Goal: Task Accomplishment & Management: Use online tool/utility

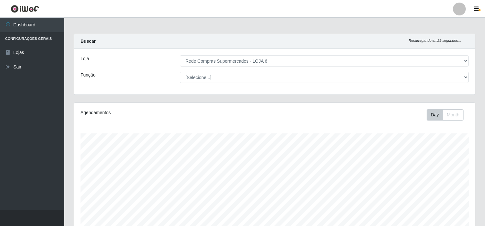
select select "398"
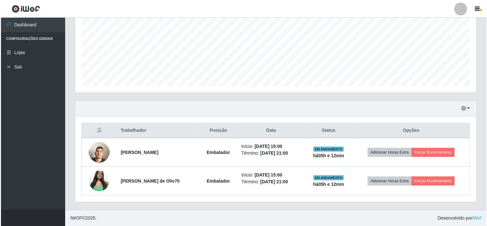
scroll to position [133, 401]
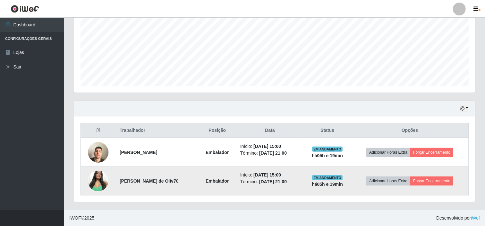
click at [96, 181] on img at bounding box center [98, 180] width 21 height 27
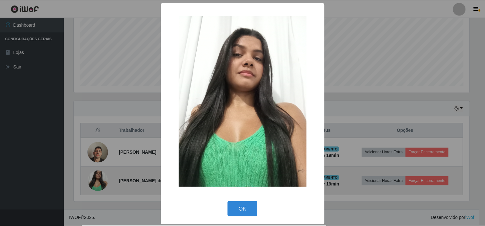
scroll to position [133, 397]
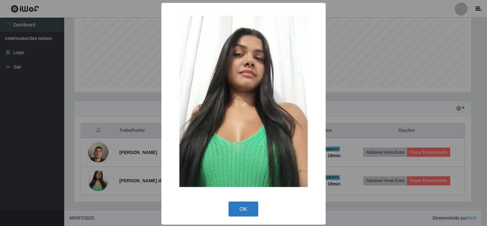
click at [242, 207] on button "OK" at bounding box center [243, 208] width 30 height 15
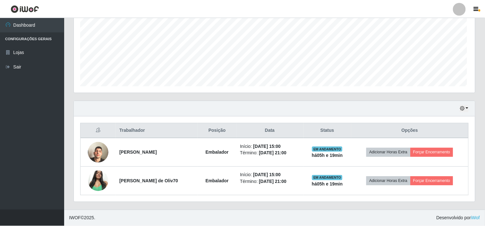
scroll to position [133, 401]
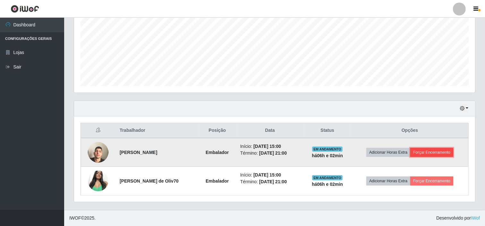
click at [440, 154] on button "Forçar Encerramento" at bounding box center [431, 152] width 43 height 9
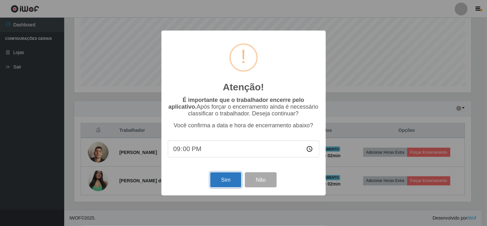
click at [237, 180] on button "Sim" at bounding box center [225, 179] width 31 height 15
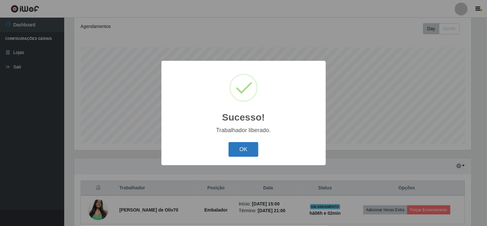
click at [249, 147] on button "OK" at bounding box center [243, 149] width 30 height 15
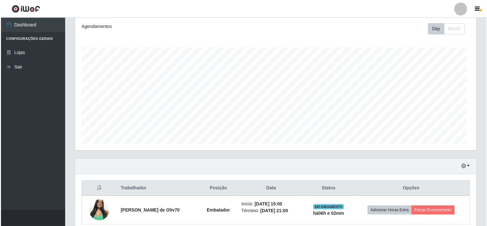
scroll to position [133, 401]
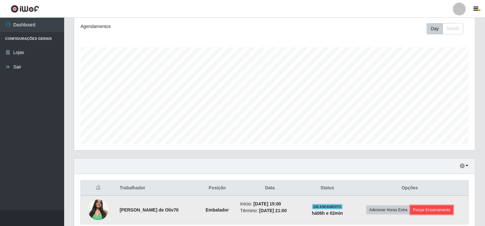
click at [422, 208] on button "Forçar Encerramento" at bounding box center [431, 209] width 43 height 9
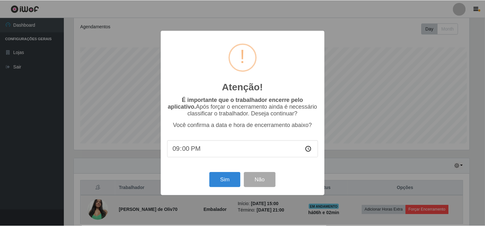
scroll to position [133, 397]
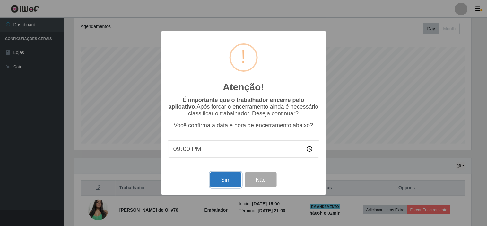
click at [220, 178] on button "Sim" at bounding box center [225, 179] width 31 height 15
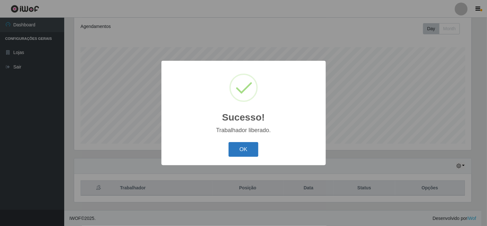
click at [239, 144] on button "OK" at bounding box center [243, 149] width 30 height 15
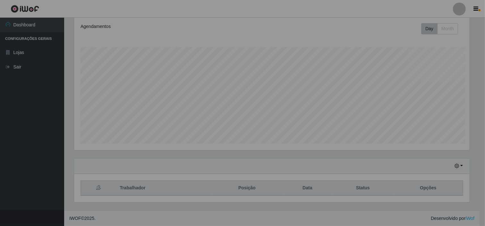
scroll to position [133, 401]
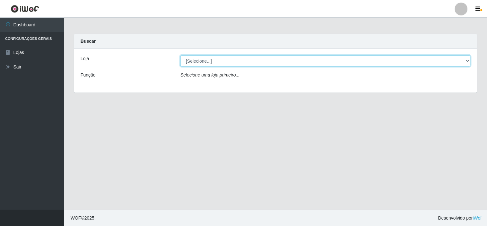
click at [466, 61] on select "[Selecione...] Rede Compras Supermercados - LOJA 6" at bounding box center [325, 60] width 290 height 11
select select "398"
click at [180, 55] on select "[Selecione...] Rede Compras Supermercados - LOJA 6" at bounding box center [325, 60] width 290 height 11
